Goal: Information Seeking & Learning: Check status

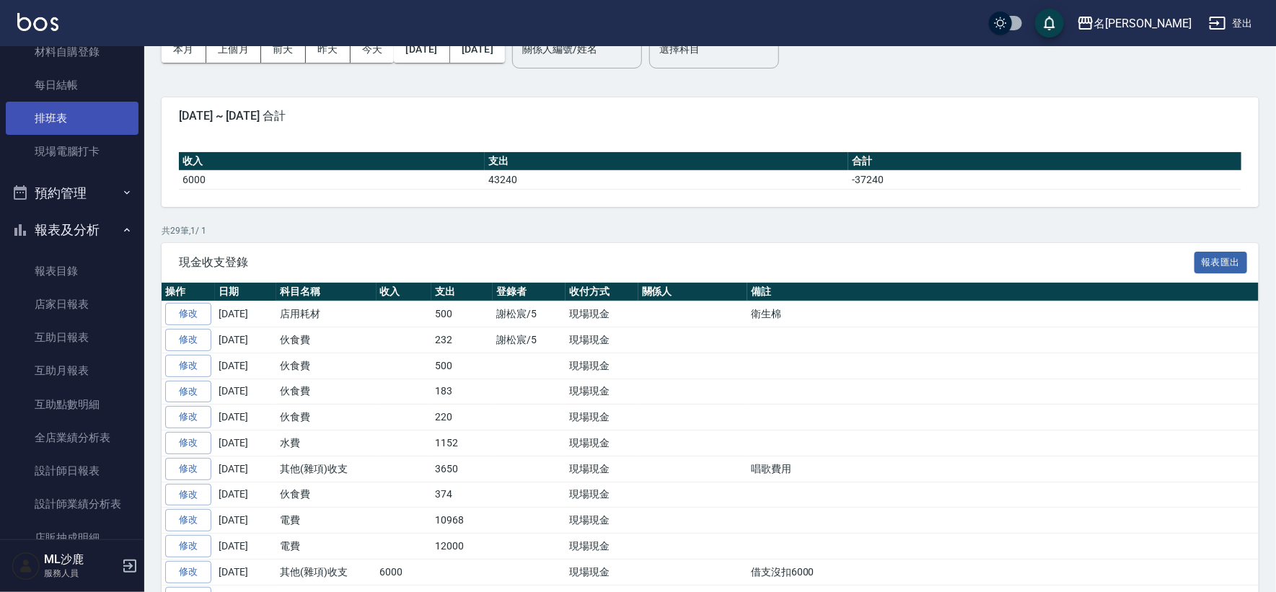
scroll to position [240, 0]
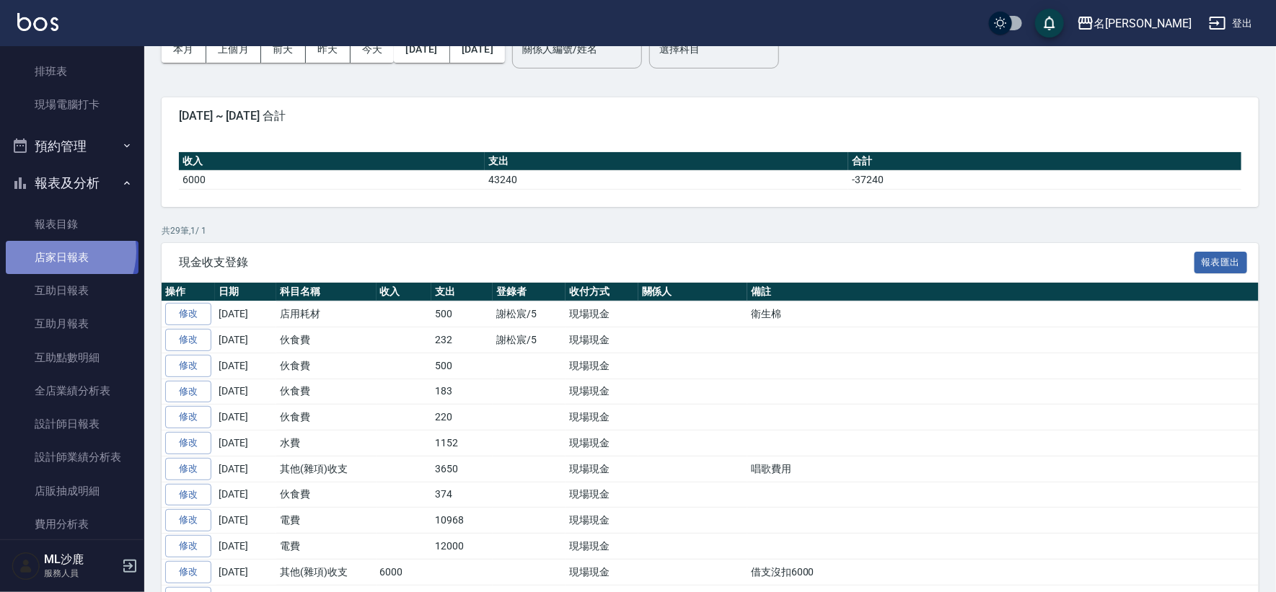
click at [59, 251] on link "店家日報表" at bounding box center [72, 257] width 133 height 33
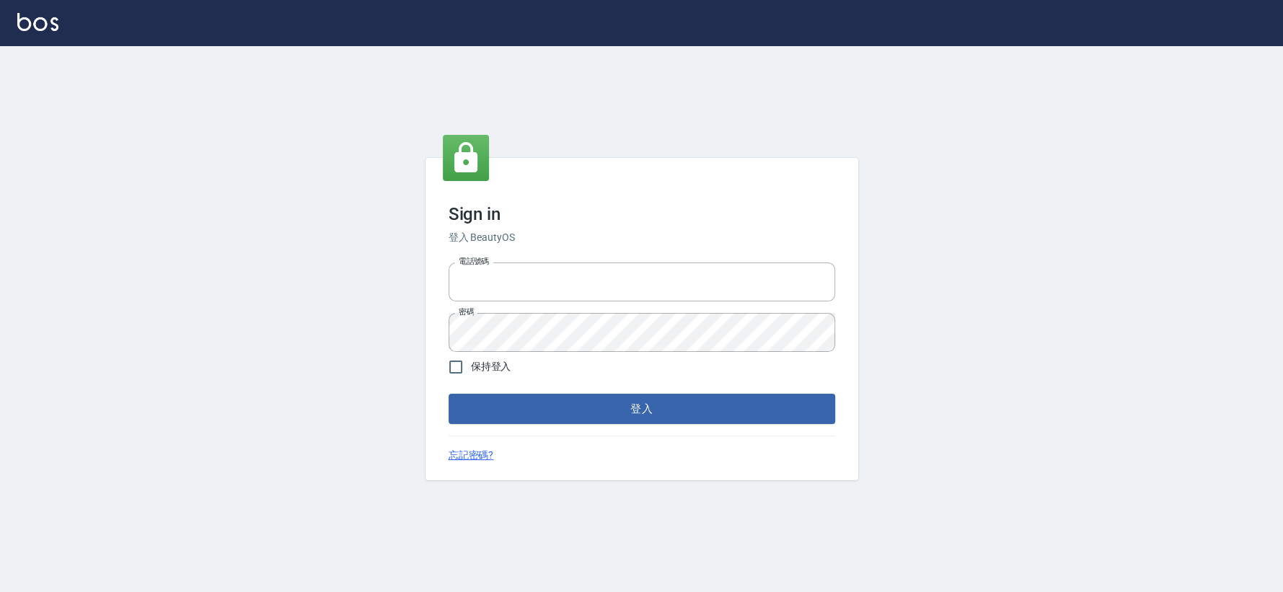
type input "0426653545"
click at [527, 418] on button "登入" at bounding box center [642, 409] width 387 height 30
click at [527, 418] on form "電話號碼 [PHONE_NUMBER] 電話號碼 密碼 密碼 保持登入 登入" at bounding box center [642, 340] width 387 height 167
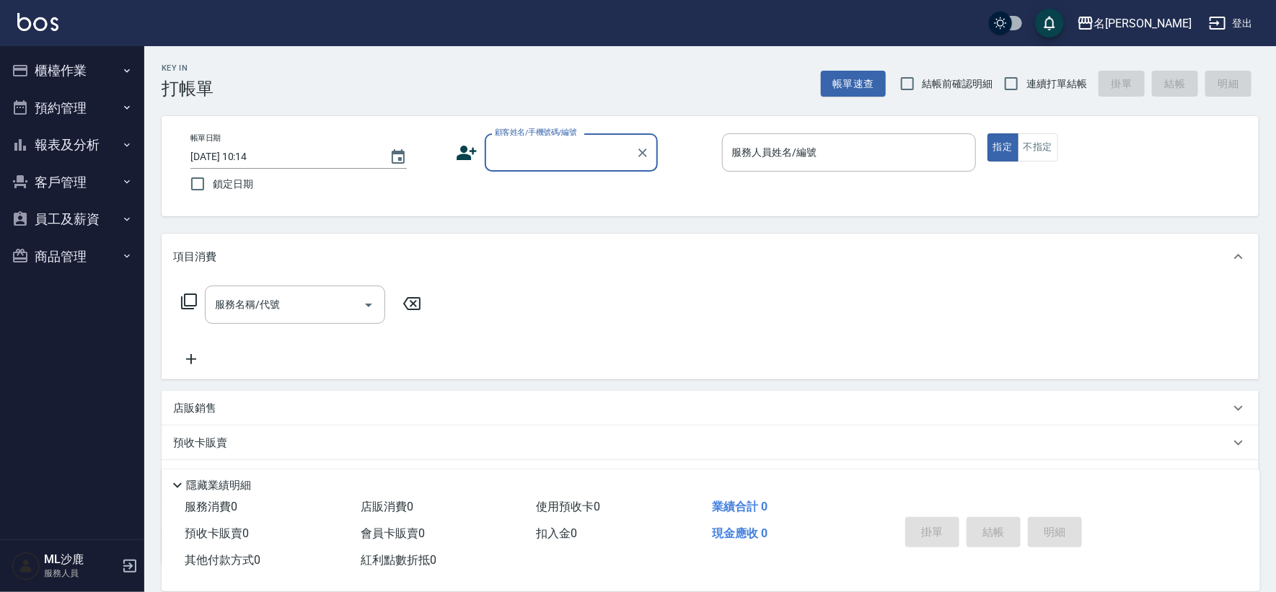
click at [78, 125] on button "預約管理" at bounding box center [72, 108] width 133 height 38
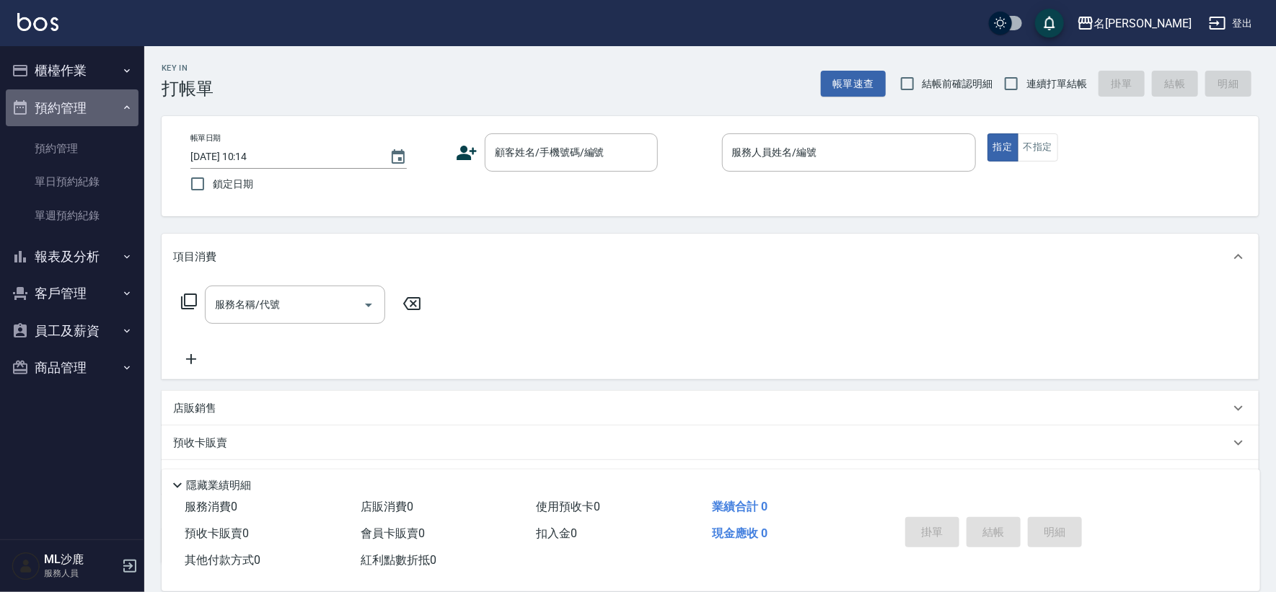
click at [78, 115] on button "預約管理" at bounding box center [72, 108] width 133 height 38
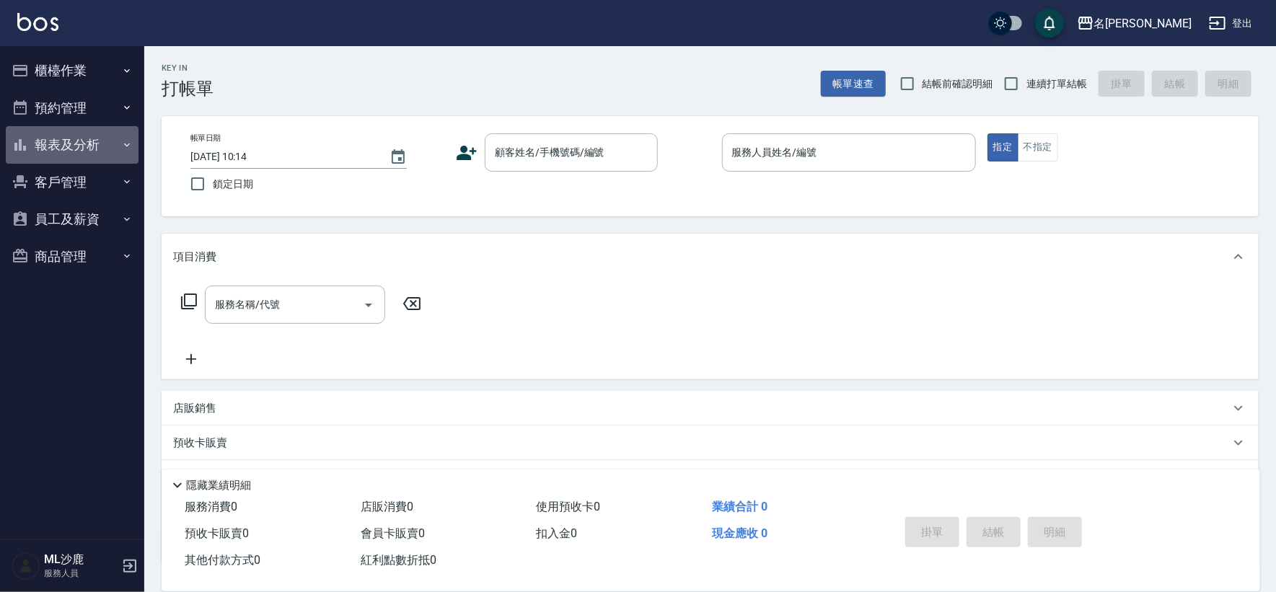
click at [71, 130] on button "報表及分析" at bounding box center [72, 145] width 133 height 38
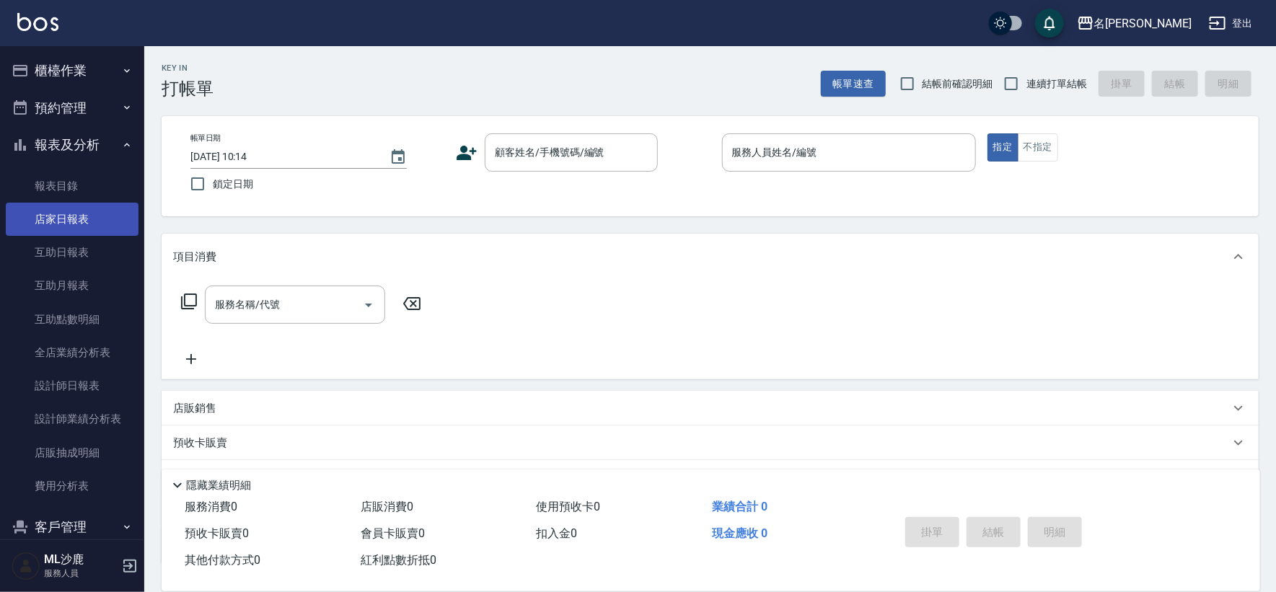
click at [50, 221] on link "店家日報表" at bounding box center [72, 219] width 133 height 33
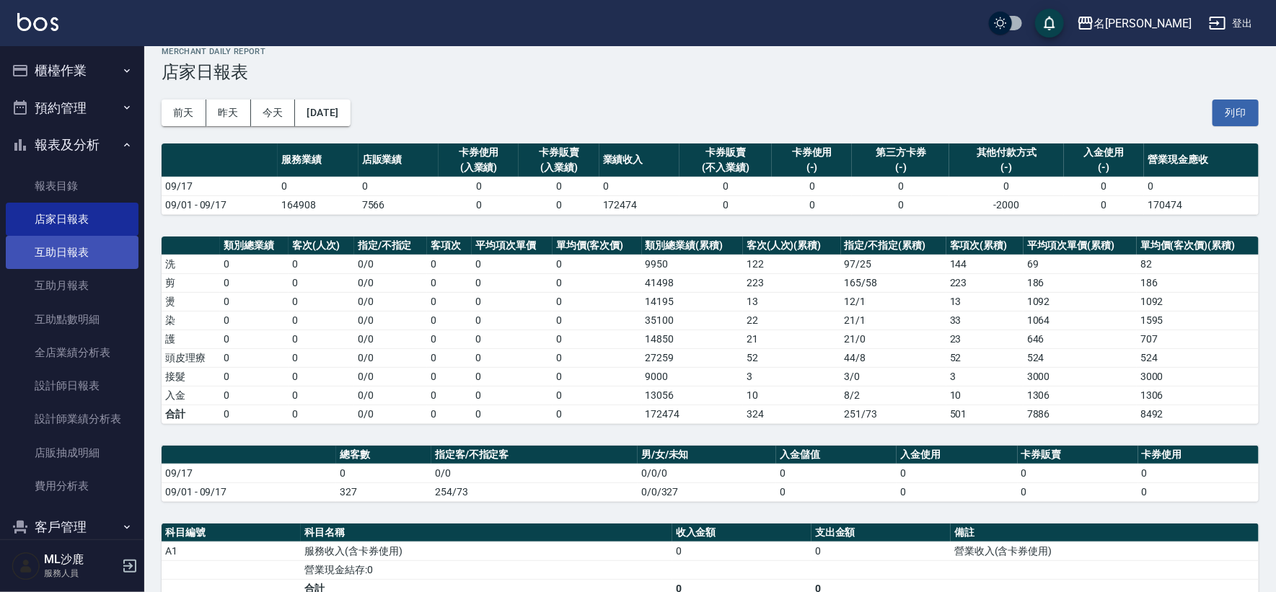
scroll to position [6, 0]
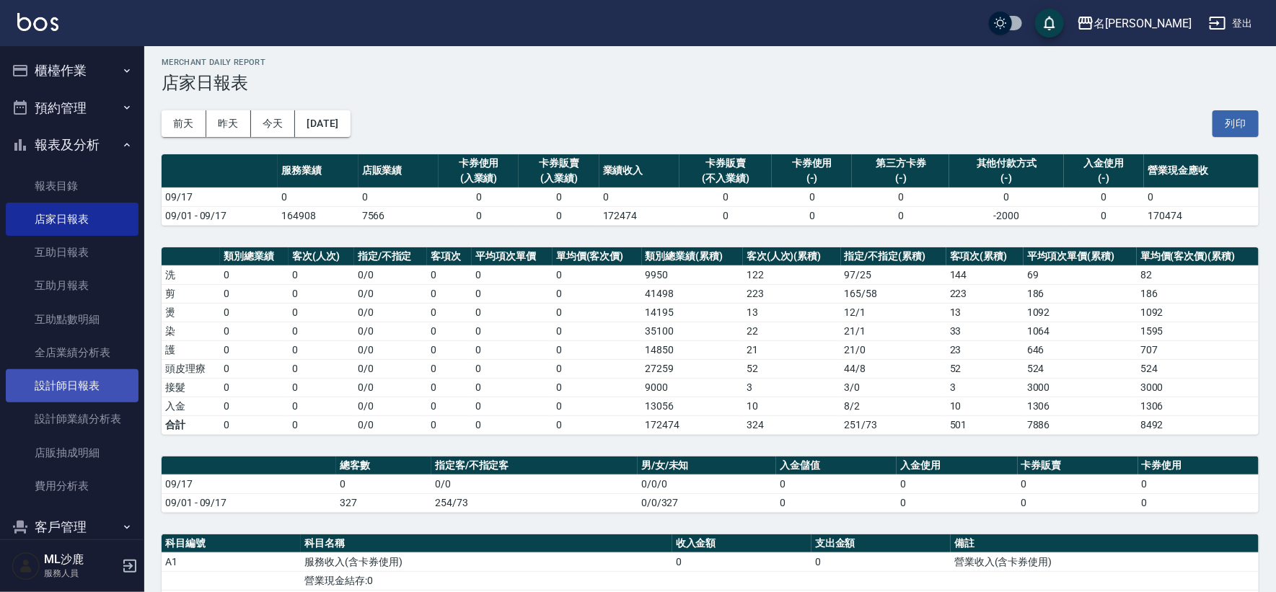
click at [63, 382] on link "設計師日報表" at bounding box center [72, 385] width 133 height 33
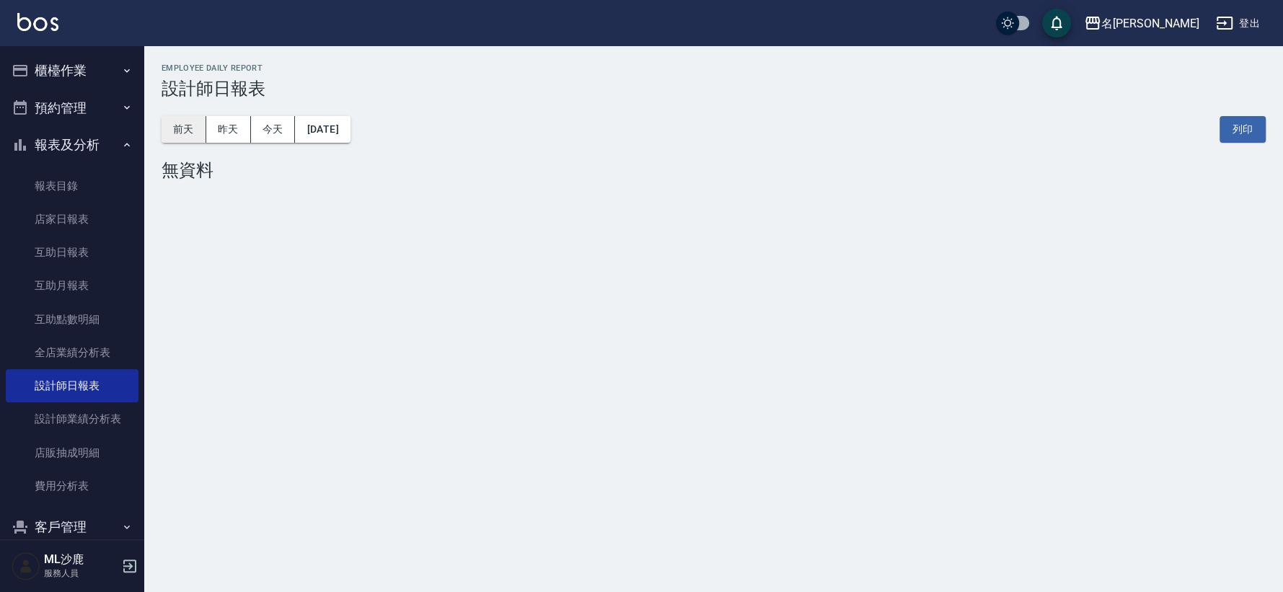
click at [203, 134] on button "前天" at bounding box center [184, 129] width 45 height 27
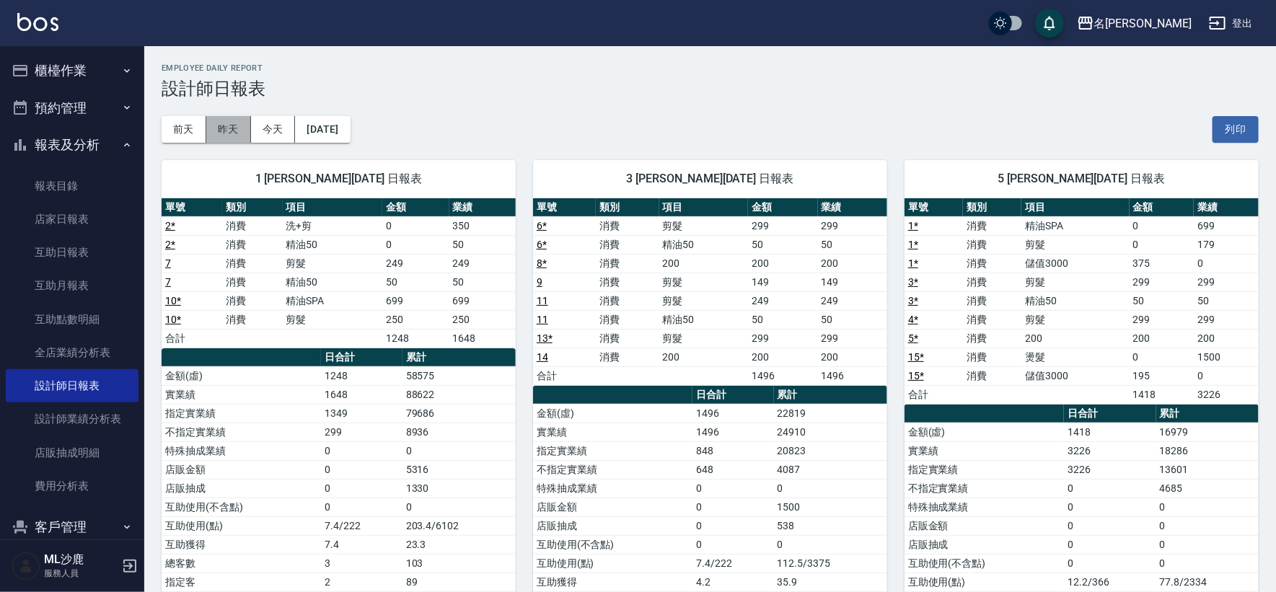
click at [222, 130] on button "昨天" at bounding box center [228, 129] width 45 height 27
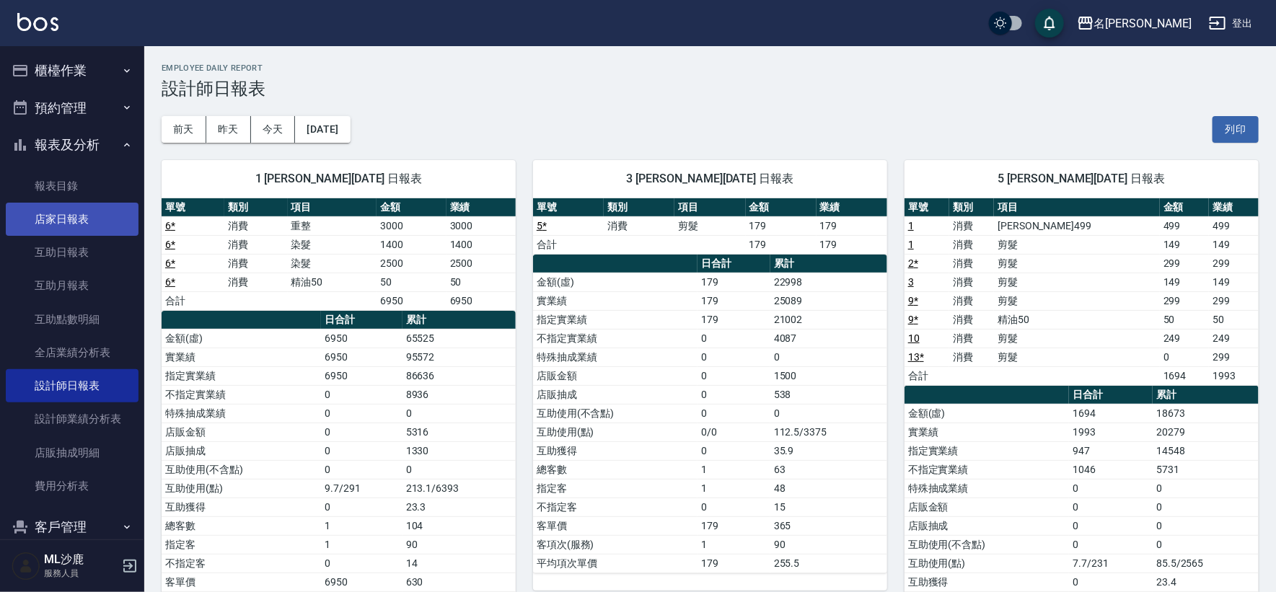
click at [54, 221] on link "店家日報表" at bounding box center [72, 219] width 133 height 33
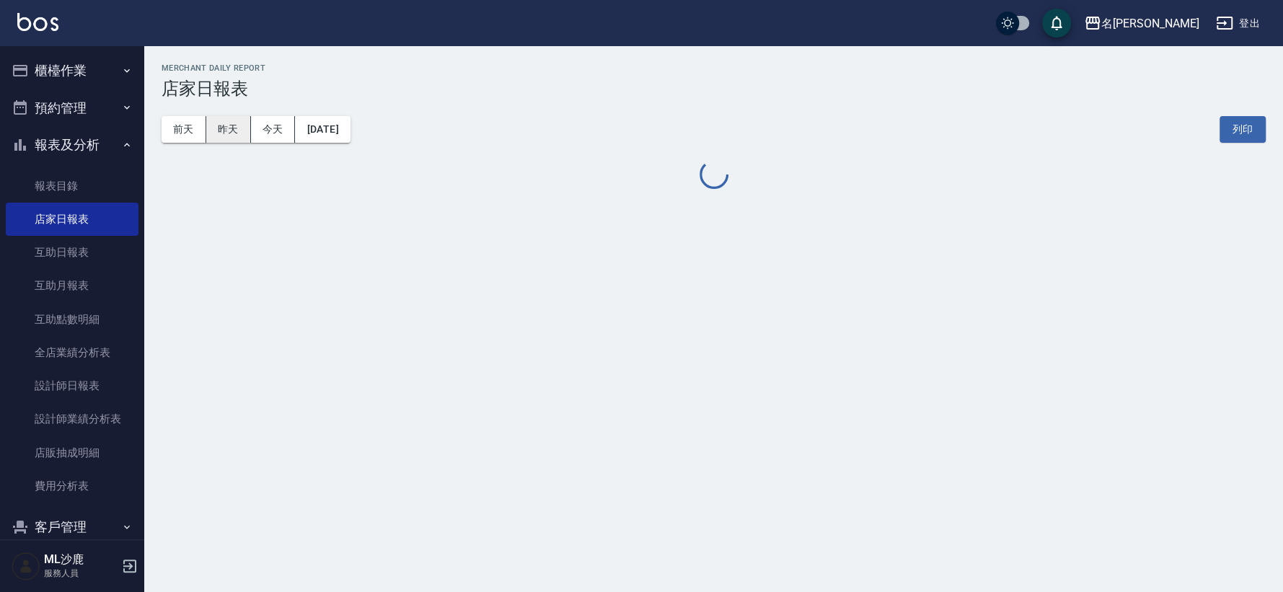
click at [238, 133] on button "昨天" at bounding box center [228, 129] width 45 height 27
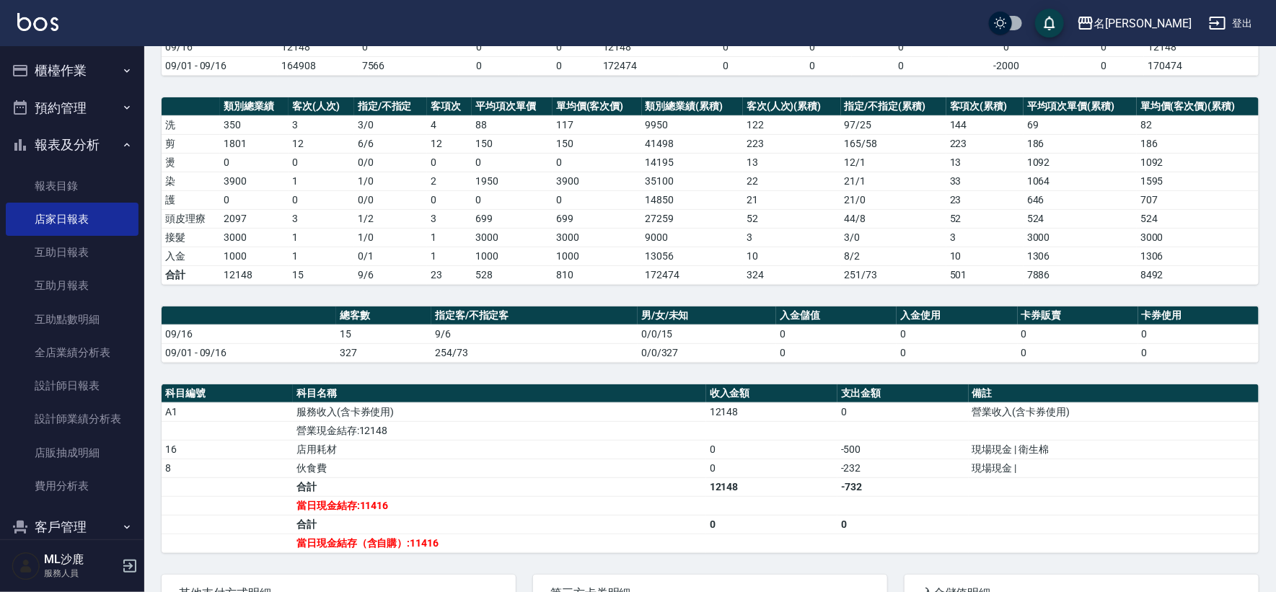
scroll to position [160, 0]
